Goal: Transaction & Acquisition: Purchase product/service

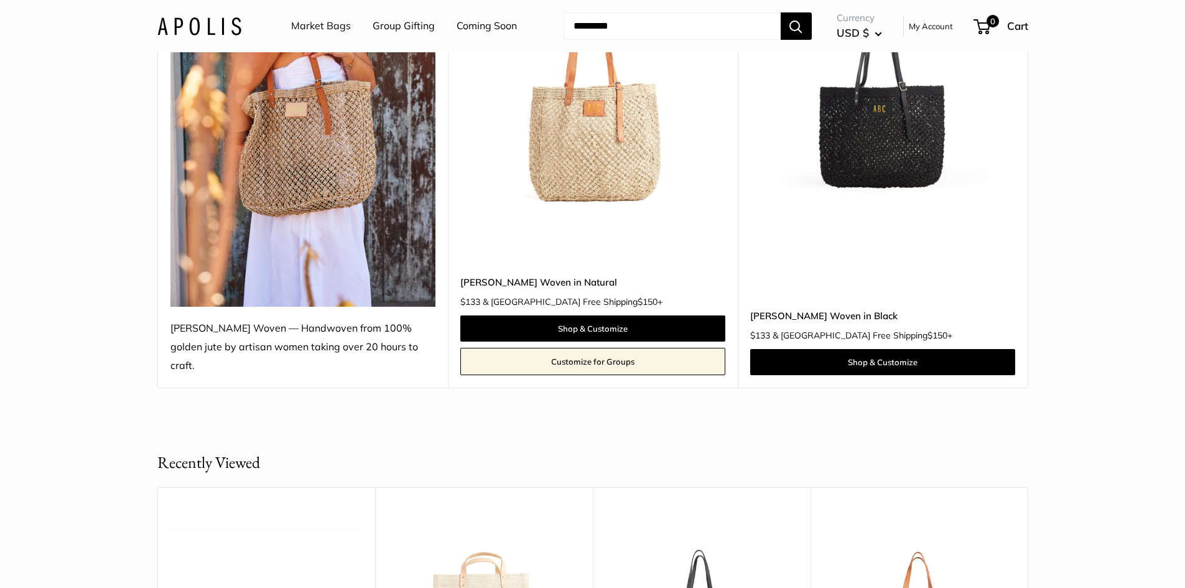
scroll to position [240, 0]
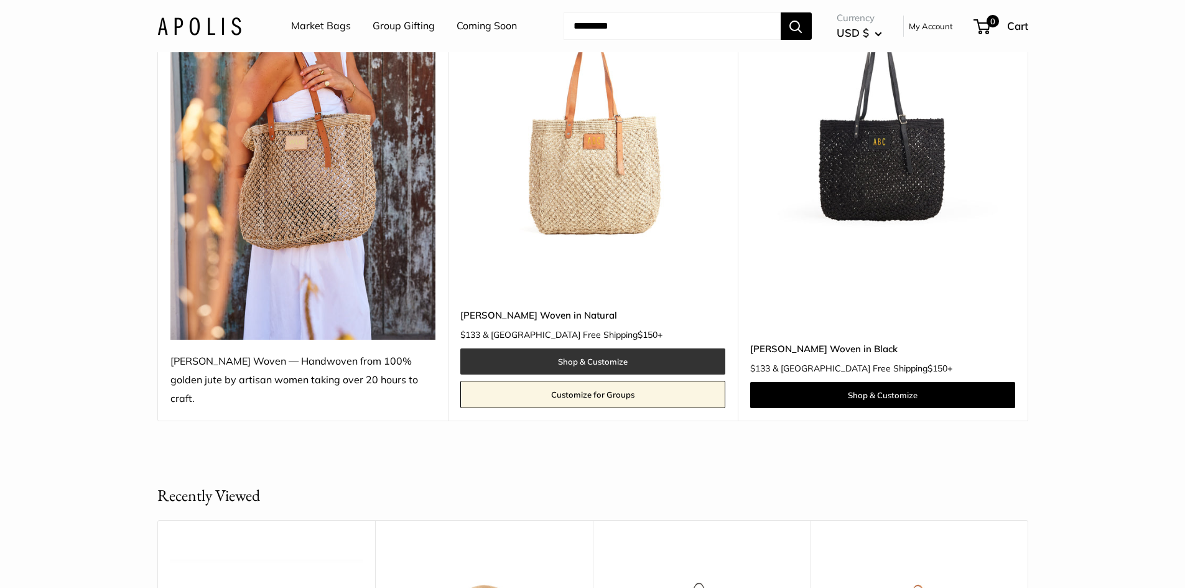
click at [585, 348] on link "Shop & Customize" at bounding box center [592, 361] width 265 height 26
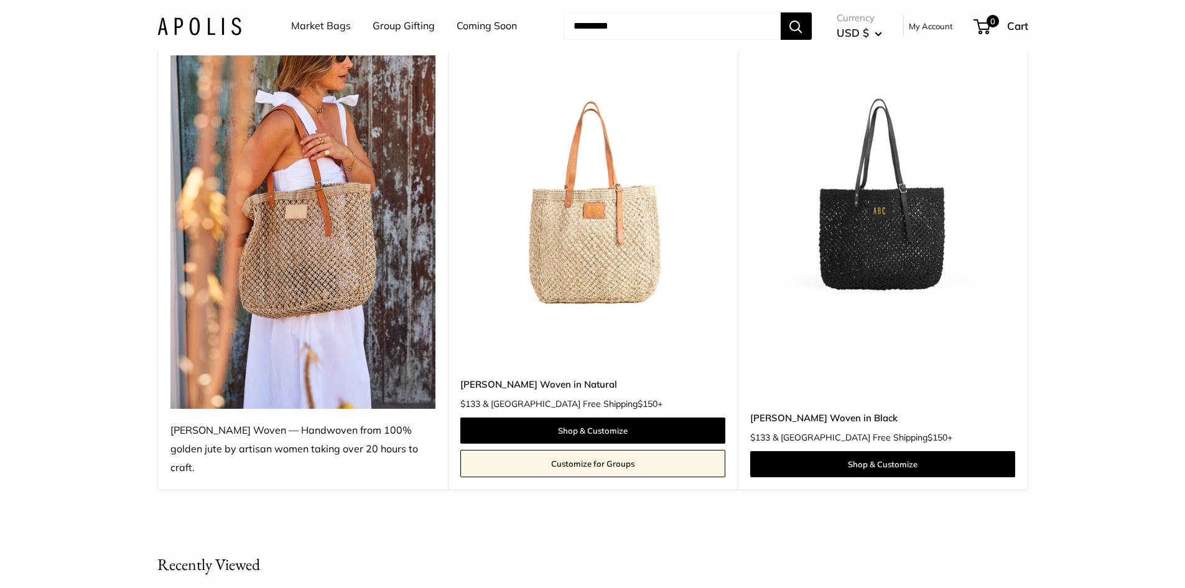
scroll to position [109, 0]
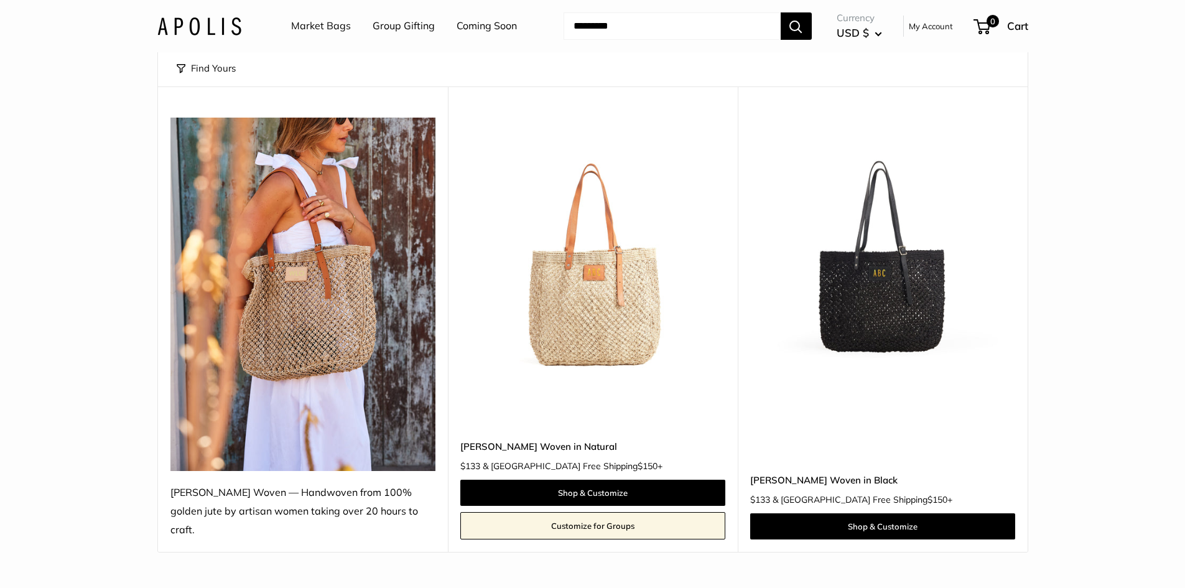
click at [327, 374] on img at bounding box center [302, 294] width 265 height 353
click at [309, 266] on img at bounding box center [302, 294] width 265 height 353
click at [328, 25] on link "Market Bags" at bounding box center [321, 26] width 60 height 19
click at [591, 479] on link "Shop & Customize" at bounding box center [592, 492] width 265 height 26
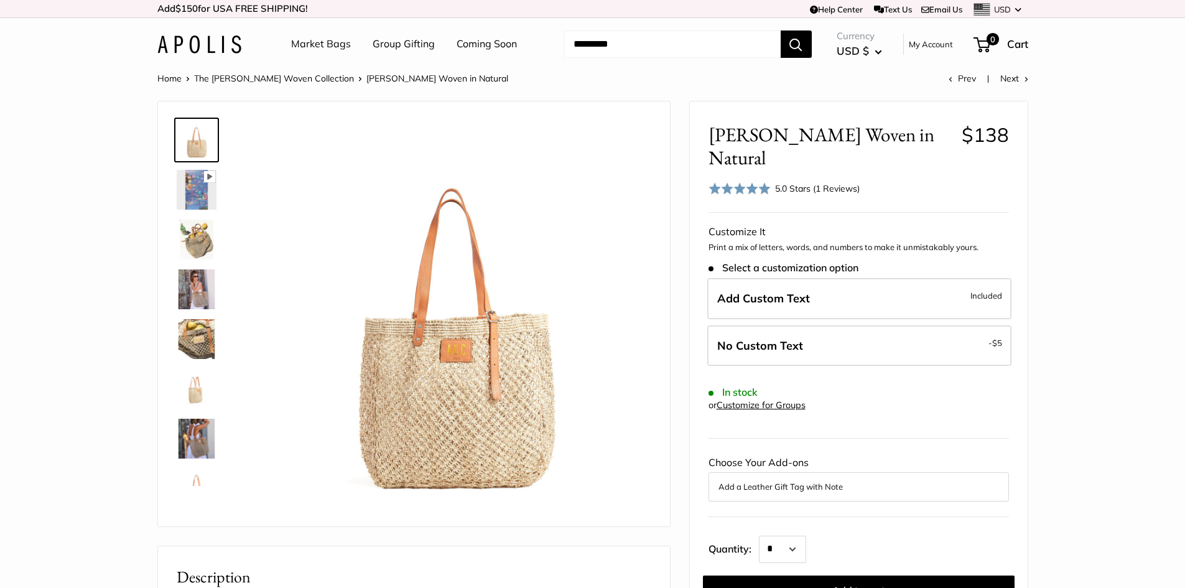
click at [188, 336] on img at bounding box center [197, 339] width 40 height 40
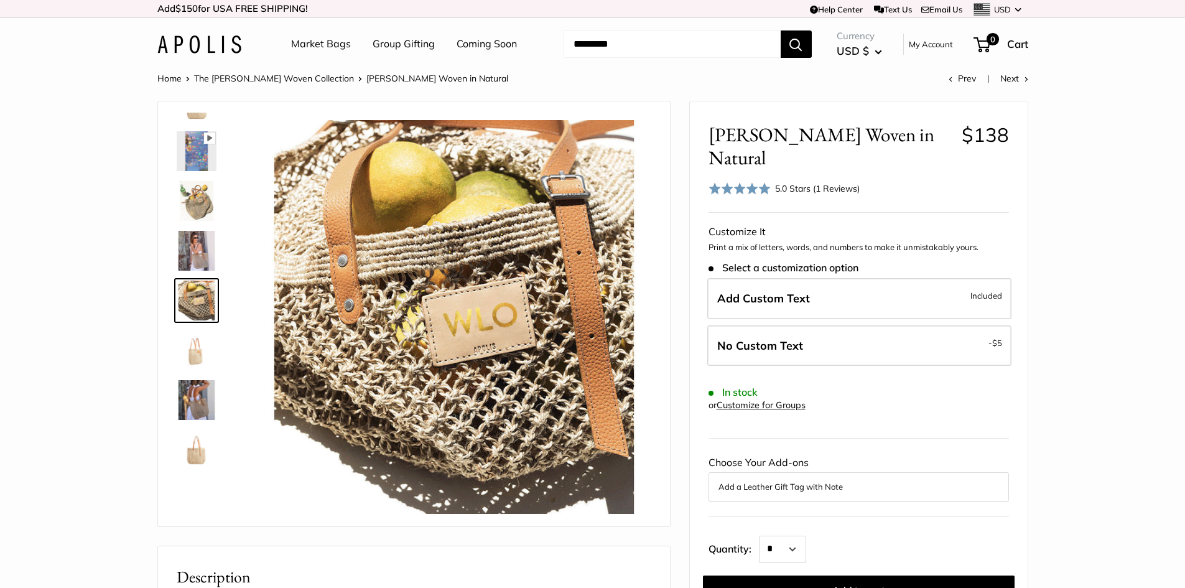
click at [203, 392] on img at bounding box center [197, 400] width 40 height 40
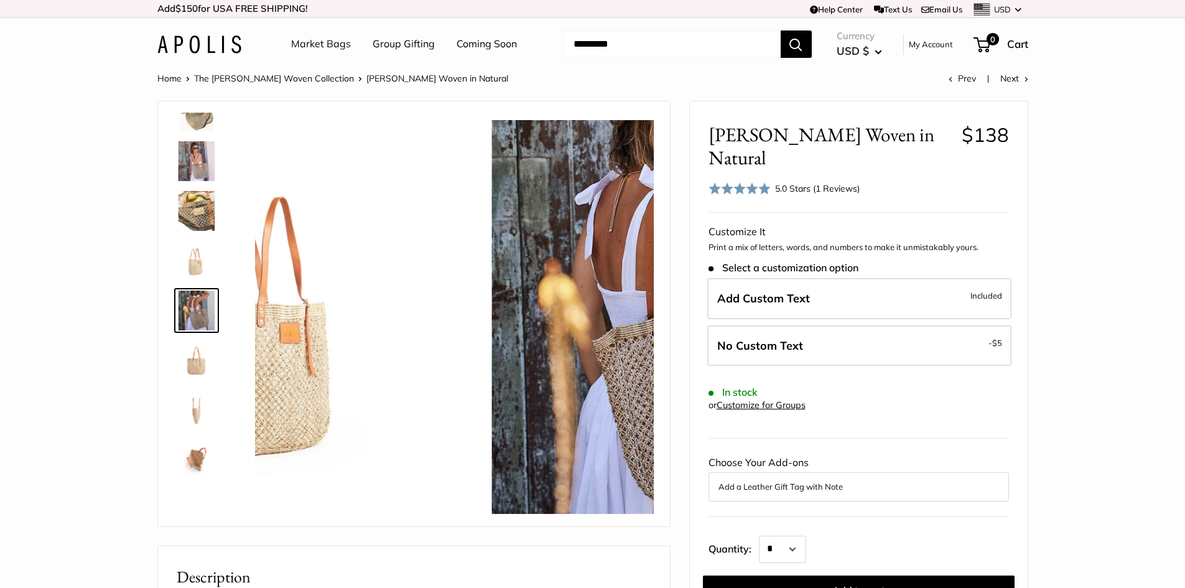
scroll to position [138, 0]
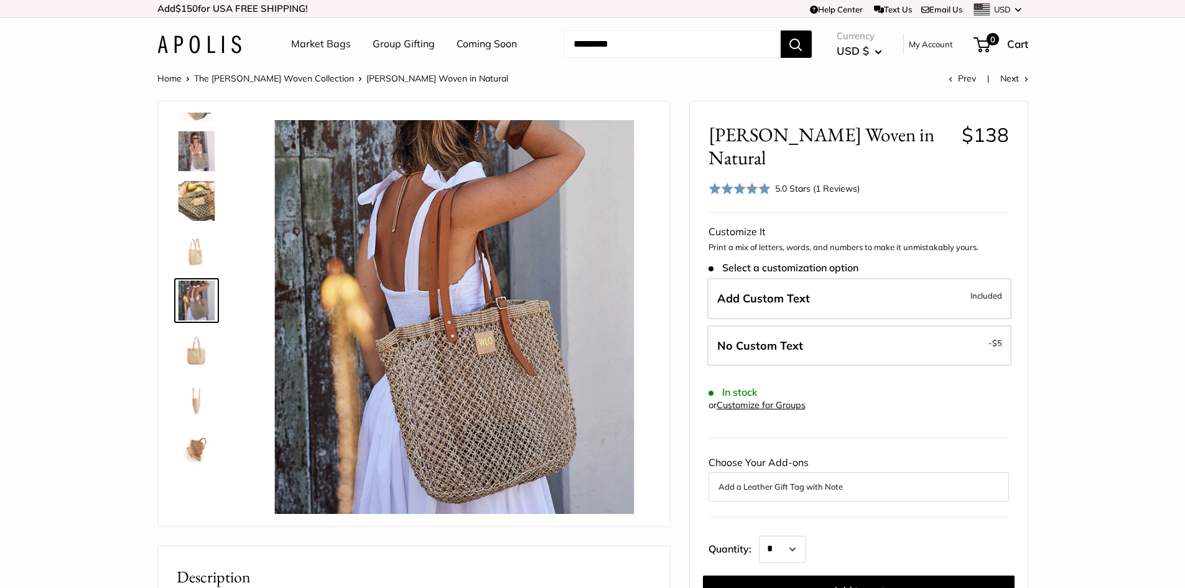
click at [197, 447] on img at bounding box center [197, 450] width 40 height 40
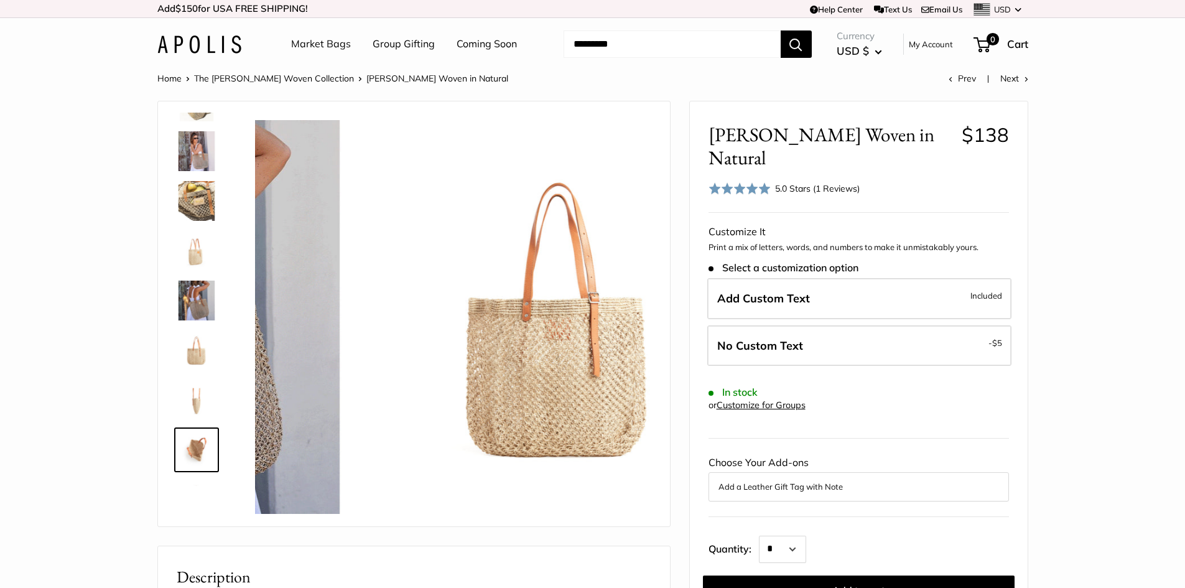
scroll to position [179, 0]
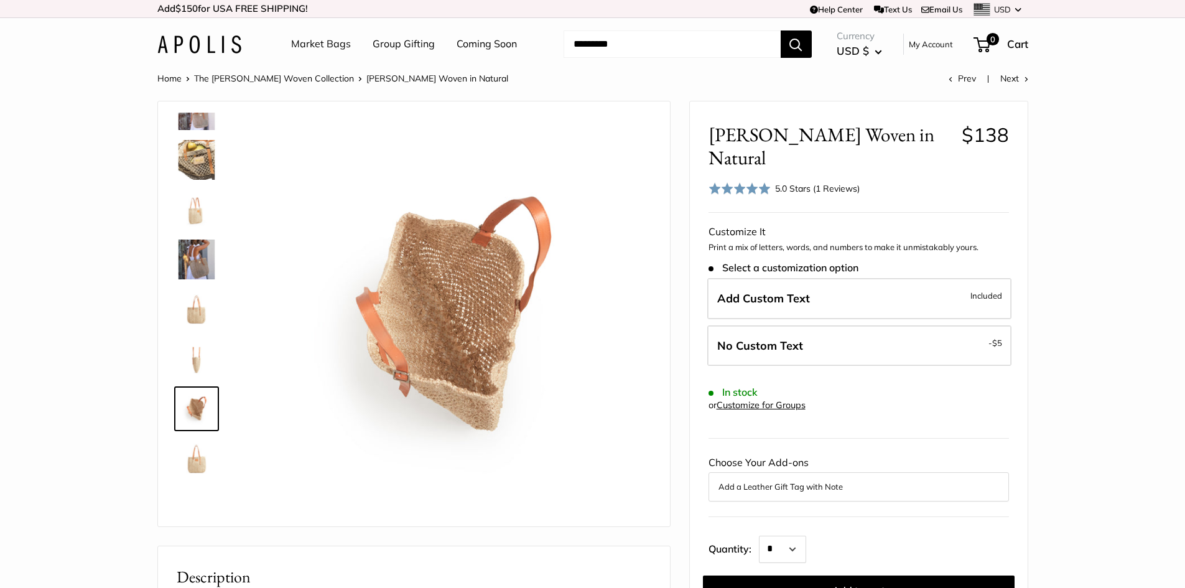
click at [190, 160] on img at bounding box center [197, 160] width 40 height 40
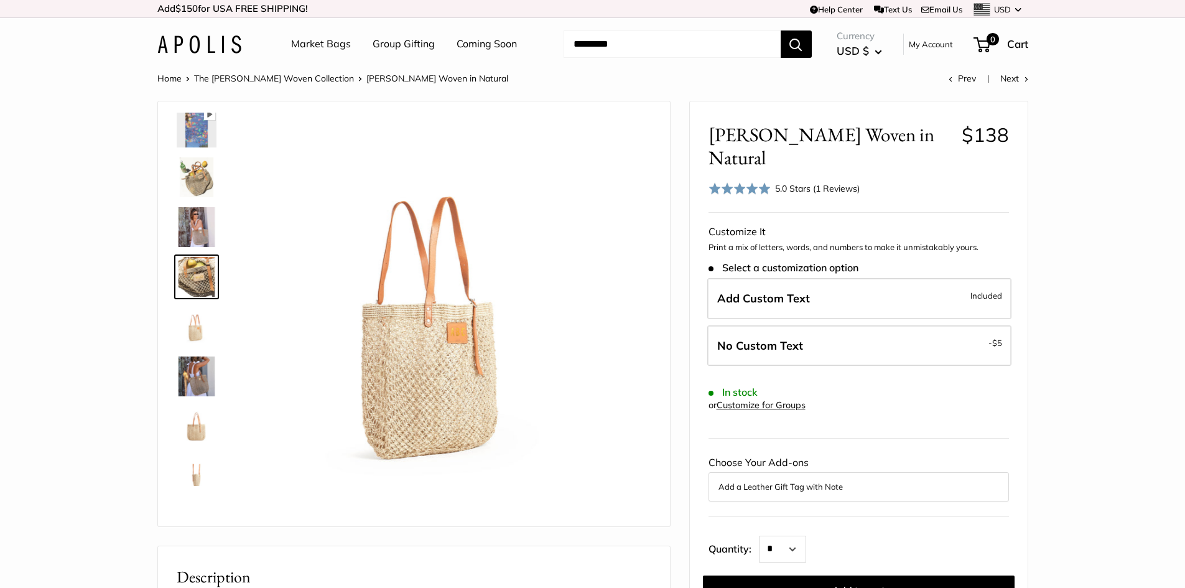
scroll to position [39, 0]
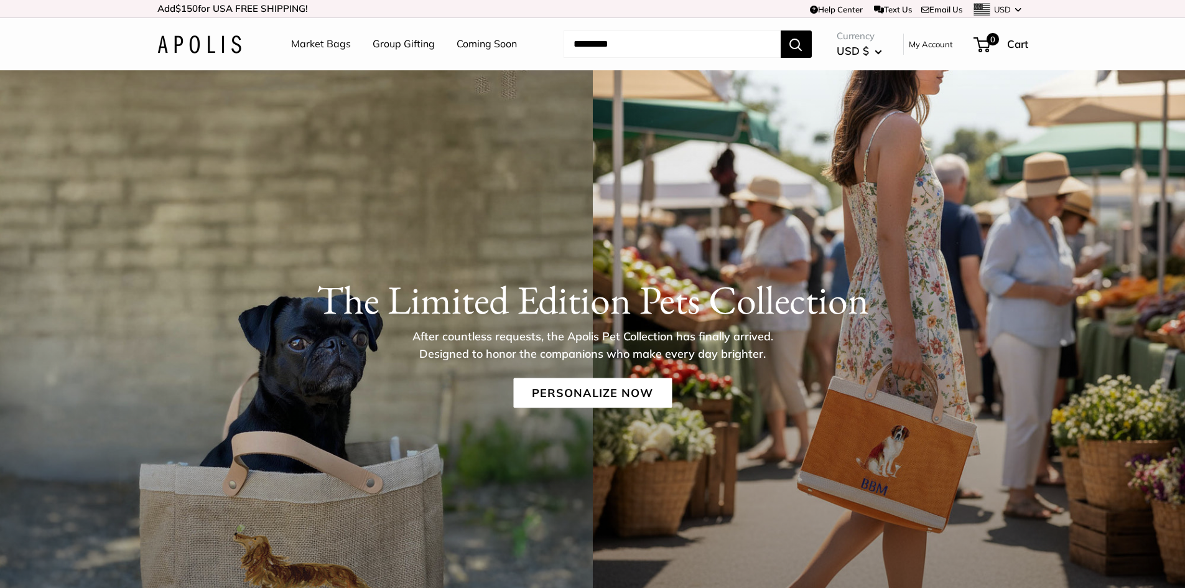
click at [218, 46] on img at bounding box center [199, 44] width 84 height 18
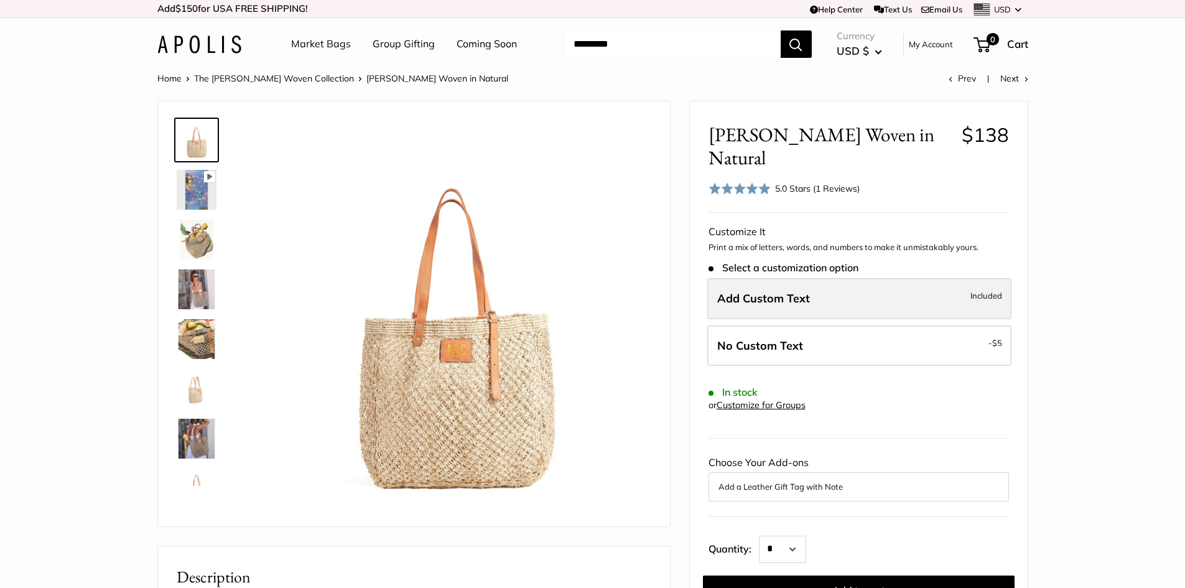
click at [979, 288] on span "Included" at bounding box center [986, 295] width 32 height 15
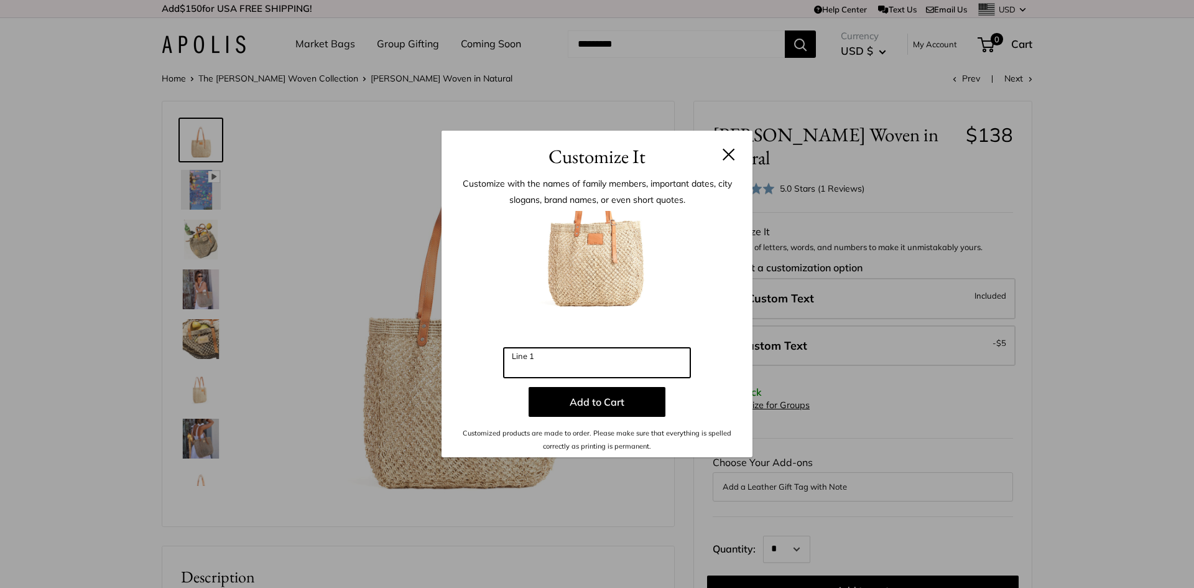
click at [542, 361] on input "Line 1" at bounding box center [597, 363] width 187 height 30
type input "***"
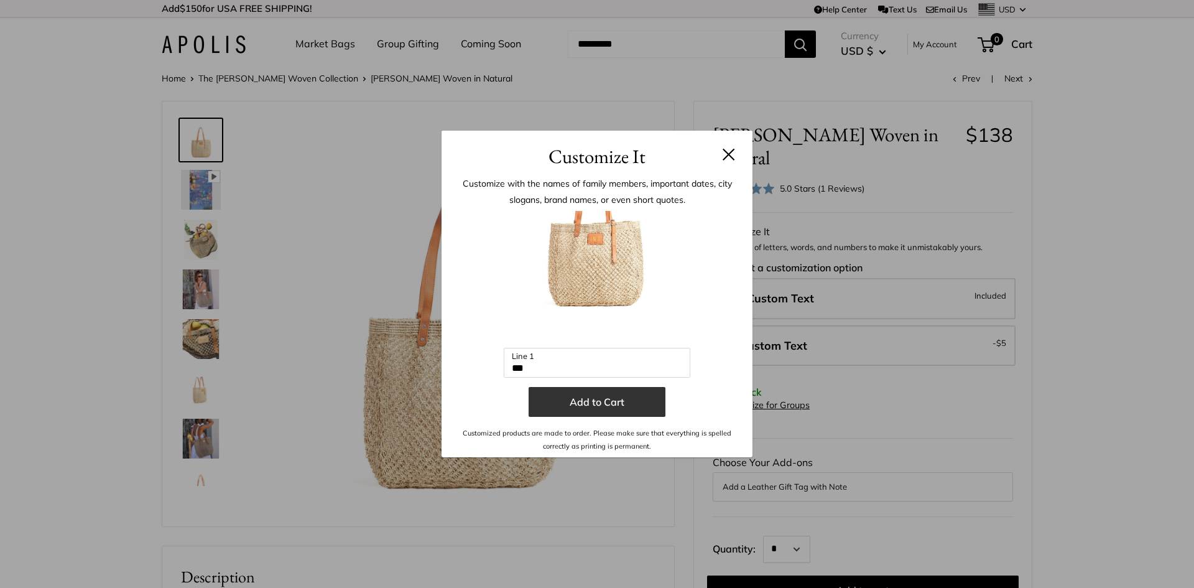
click at [598, 404] on button "Add to Cart" at bounding box center [597, 402] width 137 height 30
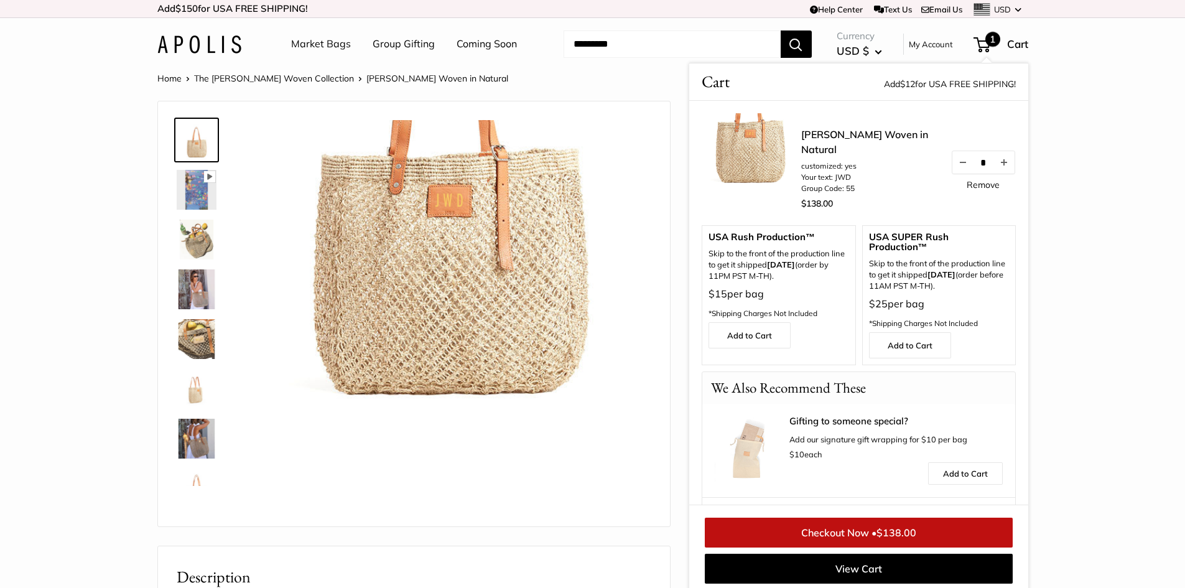
scroll to position [5, 0]
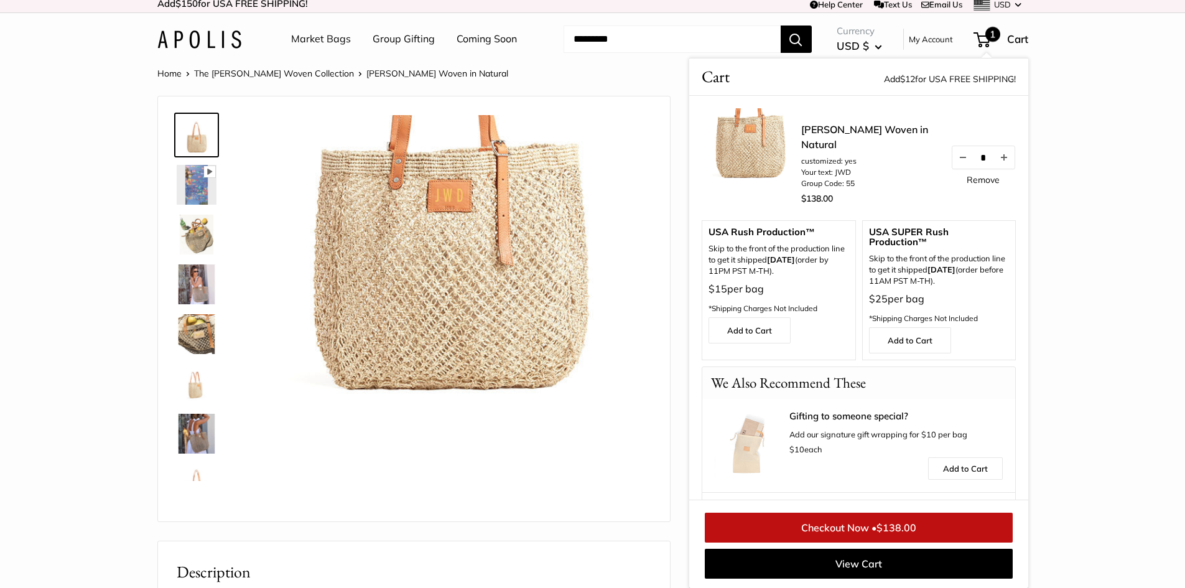
click at [200, 343] on img at bounding box center [197, 334] width 40 height 40
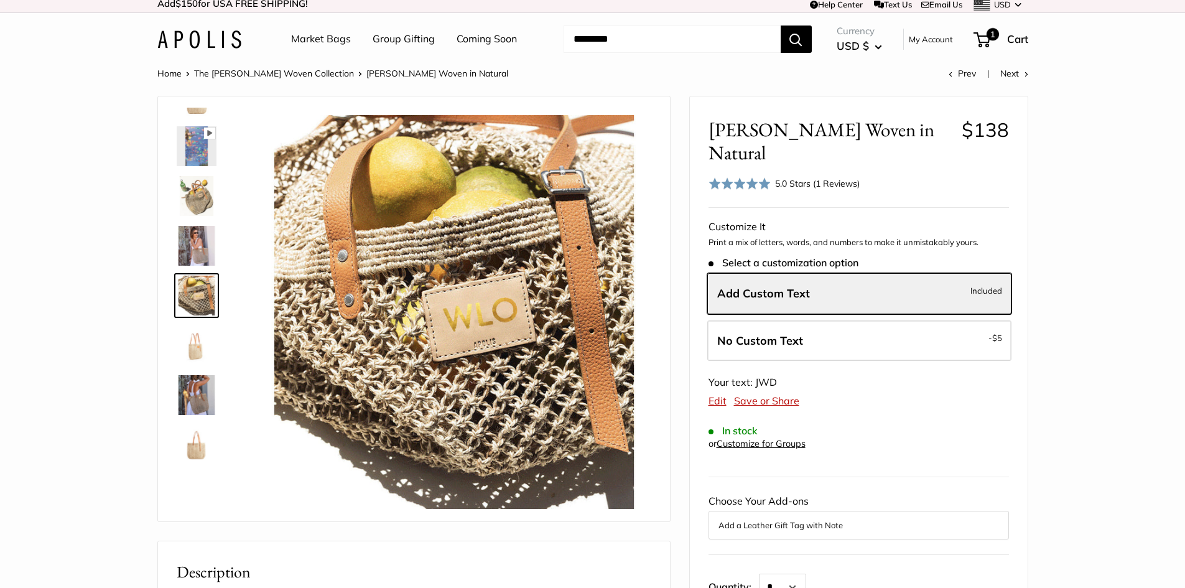
click at [199, 450] on img at bounding box center [197, 445] width 40 height 40
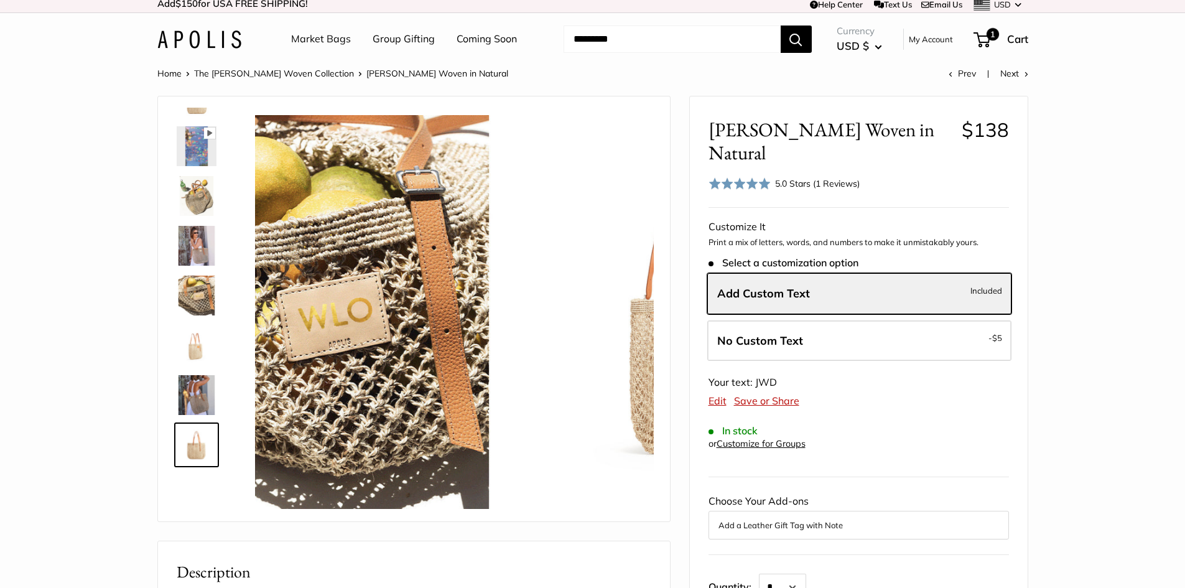
scroll to position [179, 0]
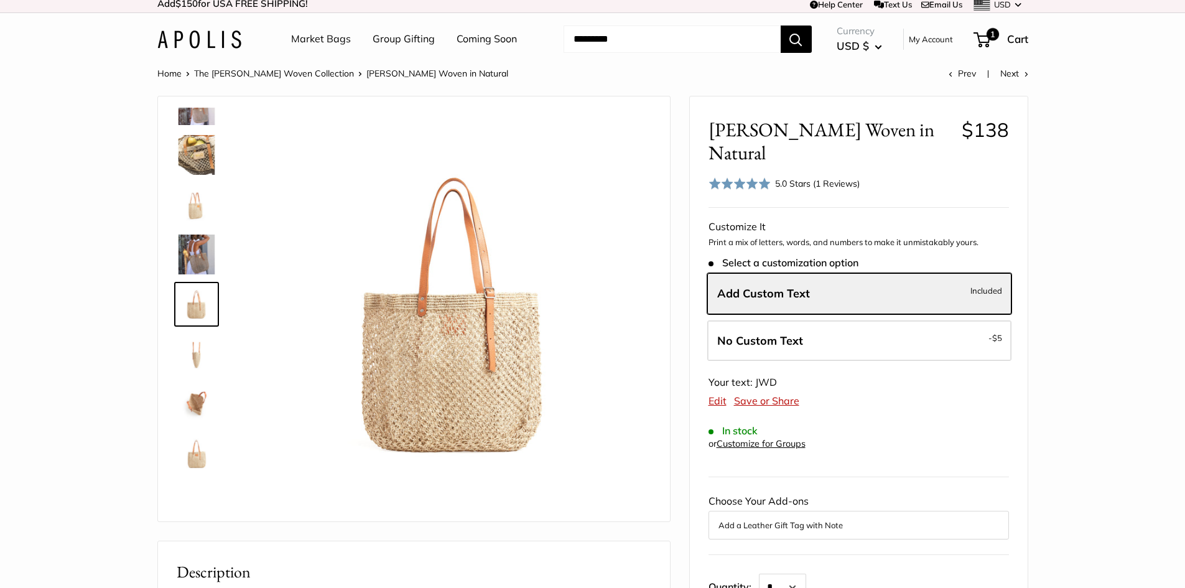
click at [192, 259] on img at bounding box center [197, 254] width 40 height 40
